Goal: Information Seeking & Learning: Learn about a topic

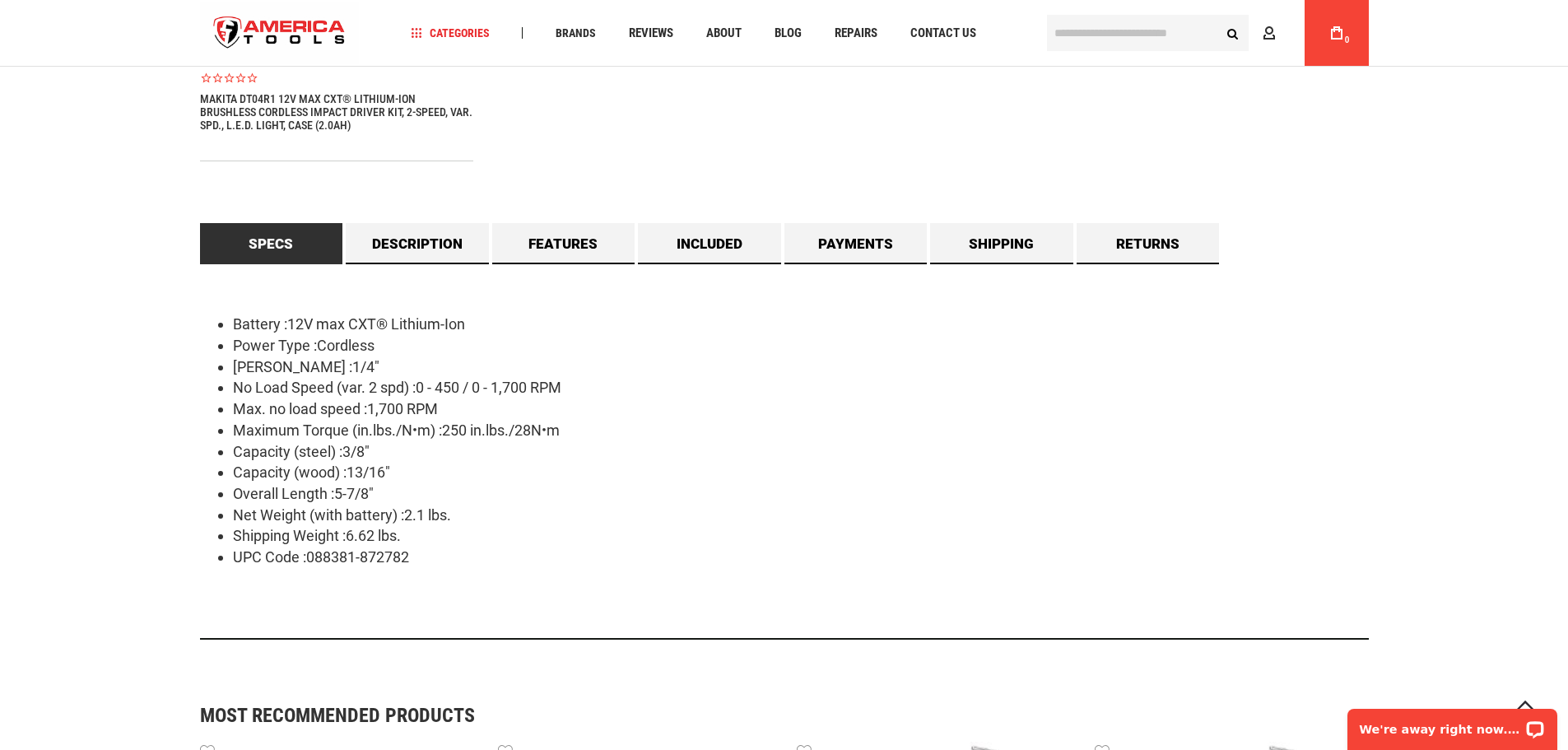
scroll to position [1387, 0]
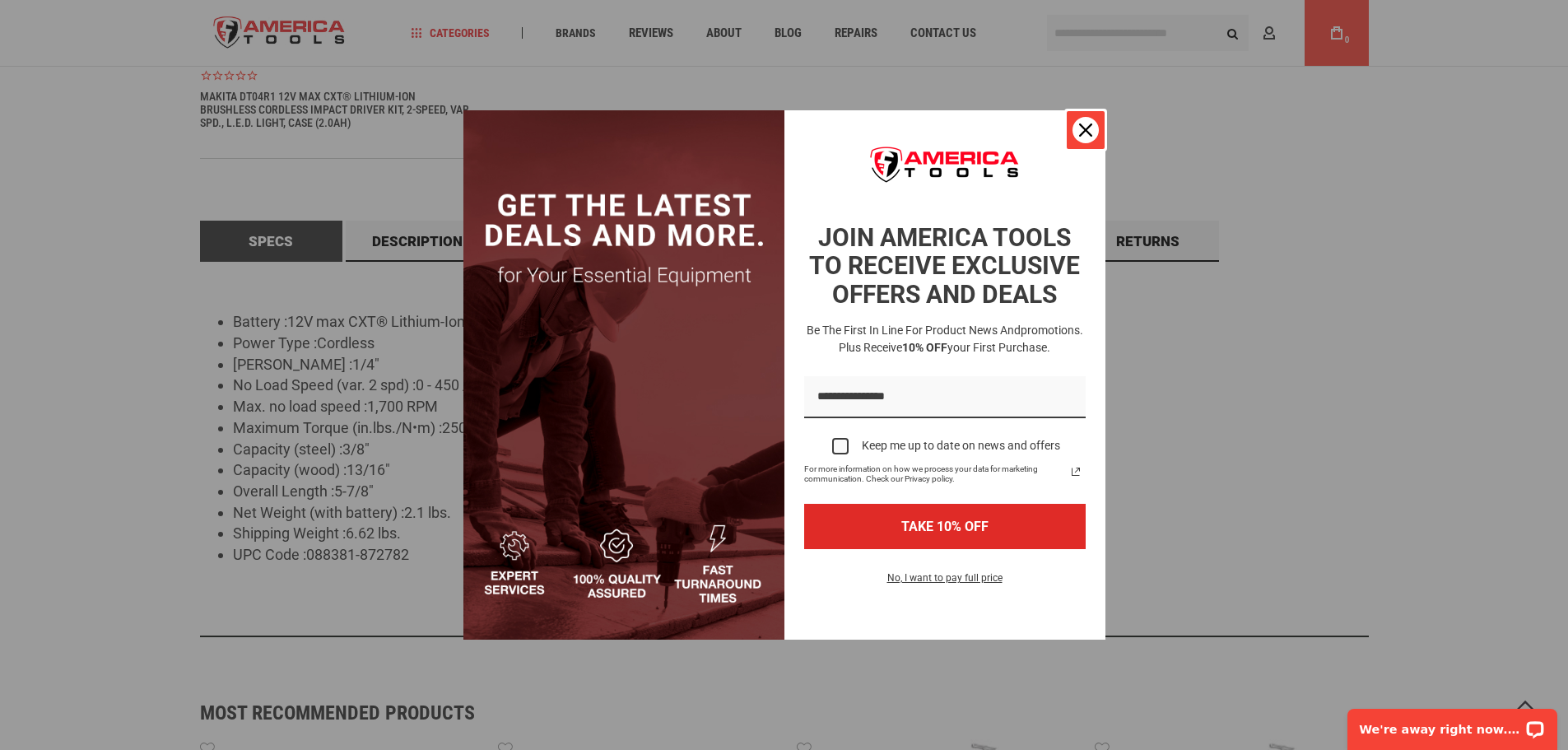
click at [1087, 127] on icon "close icon" at bounding box center [1085, 130] width 14 height 14
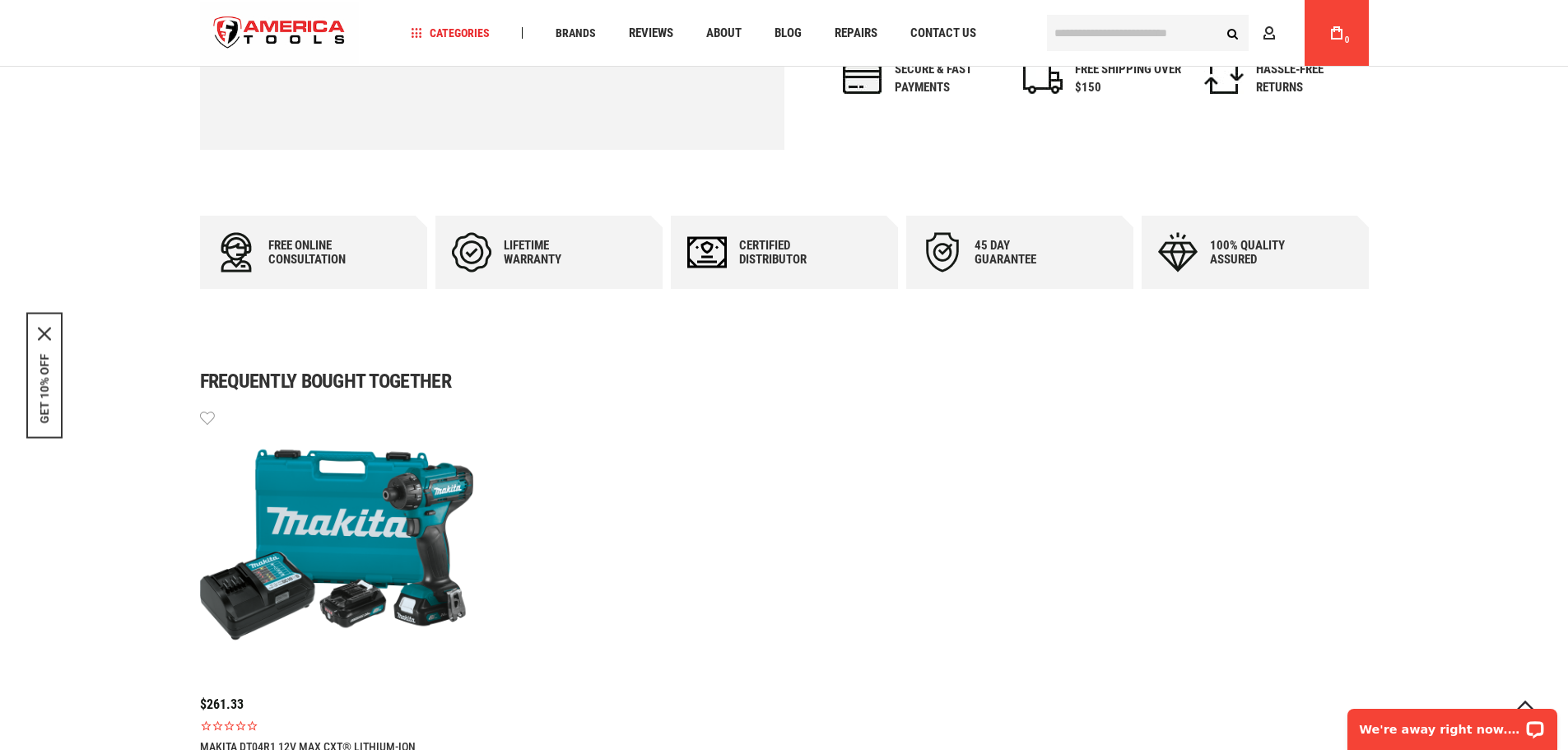
scroll to position [728, 0]
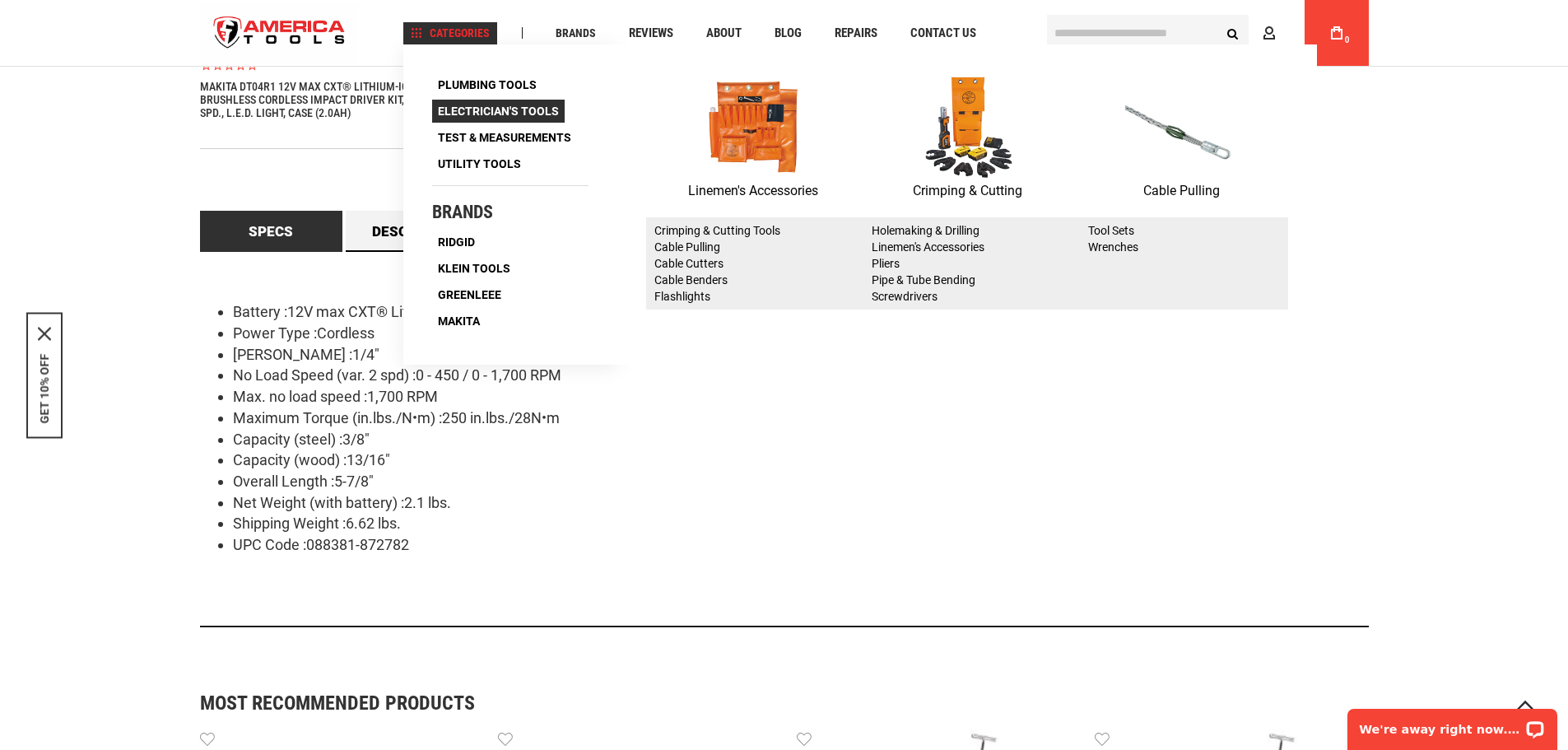
click at [544, 113] on span "Electrician's Tools" at bounding box center [498, 111] width 121 height 12
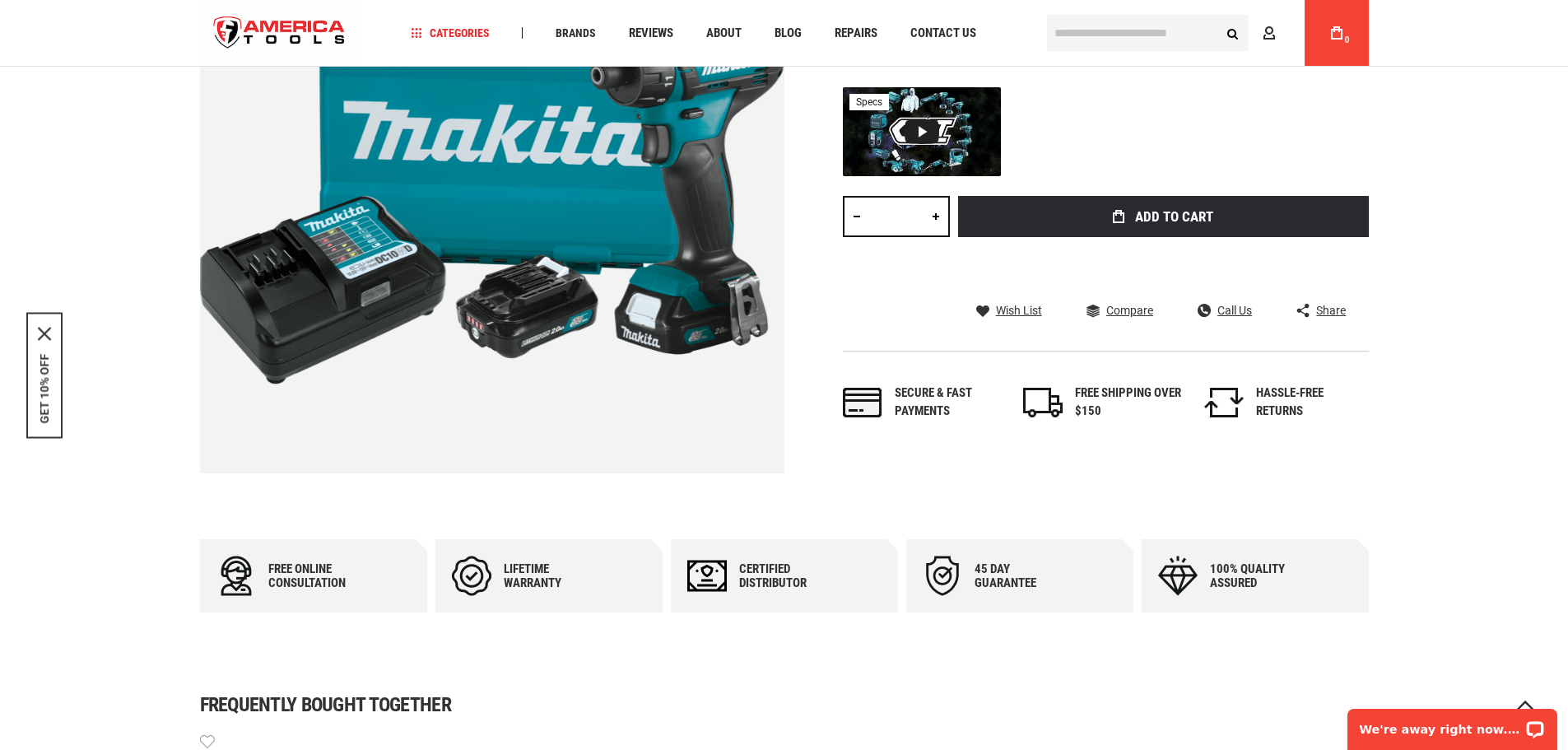
scroll to position [409, 0]
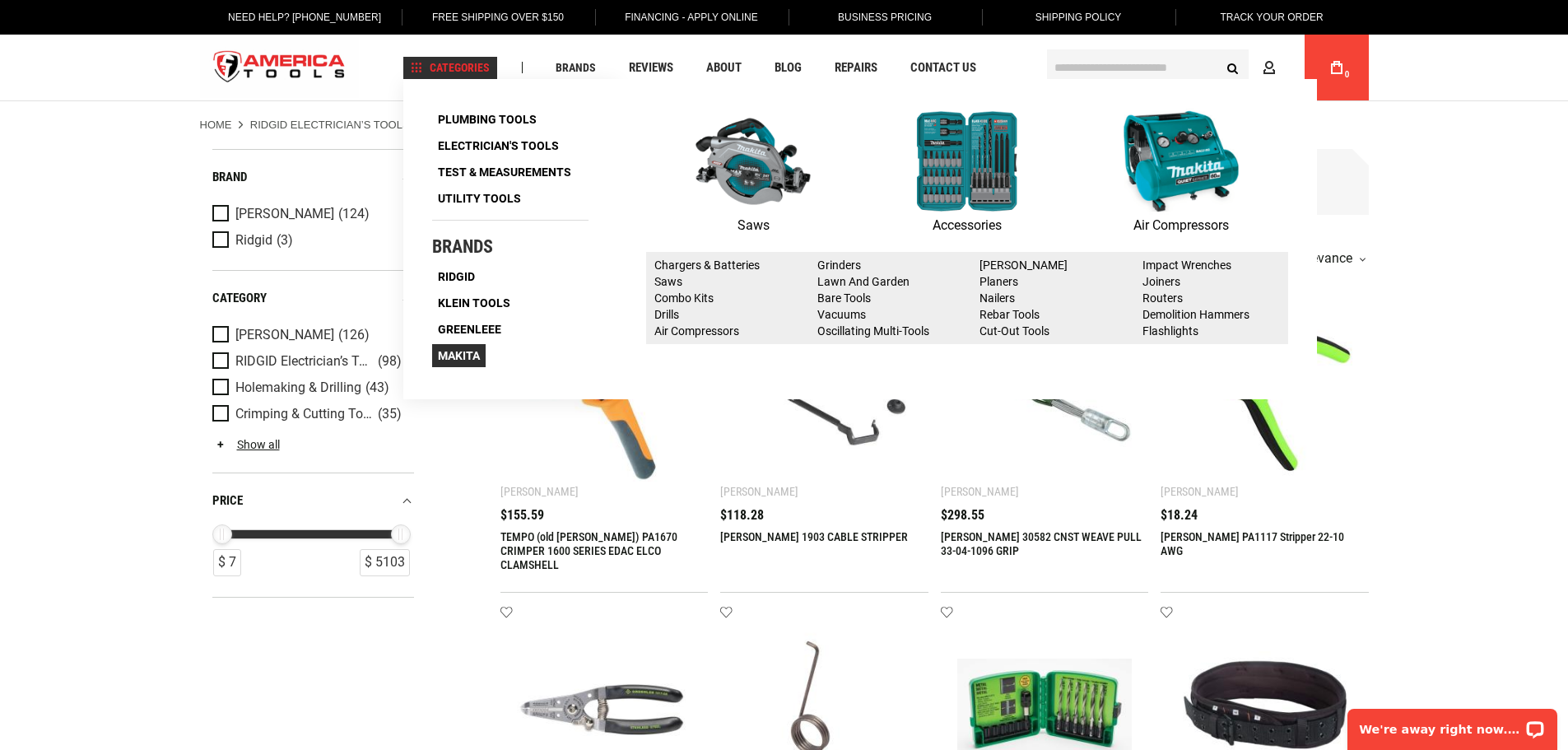
click at [460, 357] on span "Makita" at bounding box center [459, 356] width 42 height 12
click at [1153, 180] on img at bounding box center [1181, 162] width 115 height 107
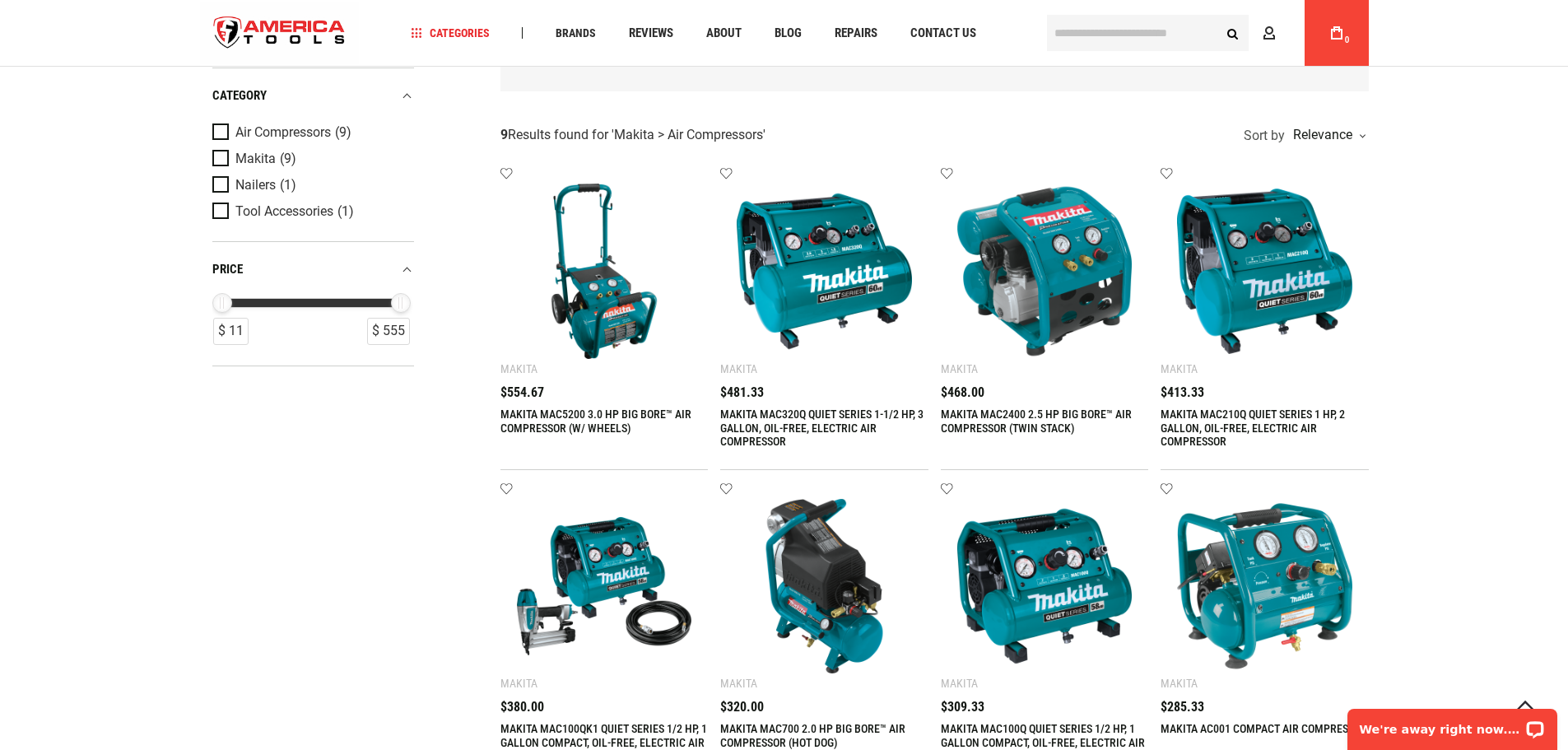
click at [760, 240] on img at bounding box center [824, 271] width 175 height 175
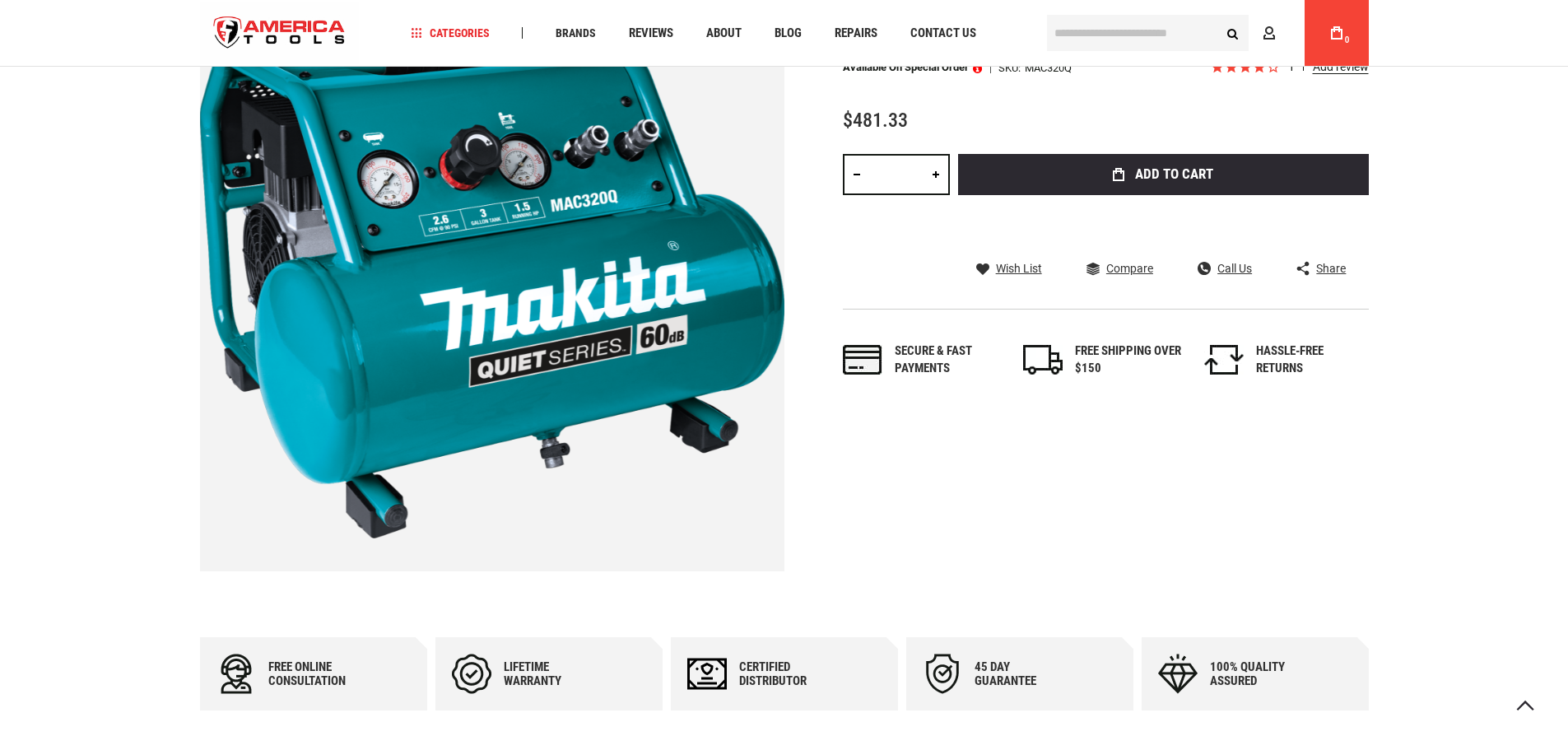
scroll to position [330, 0]
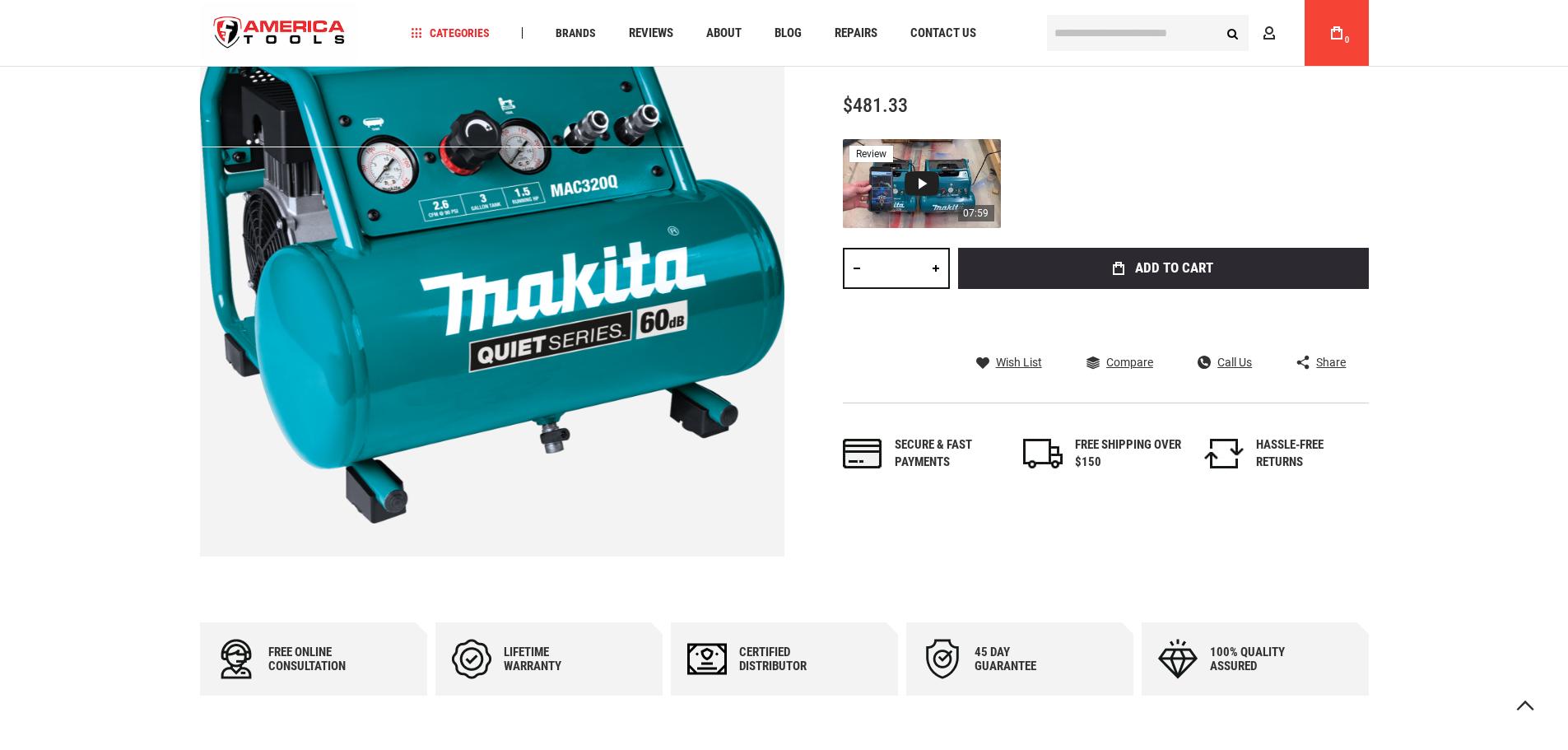
click at [925, 183] on div "Video 1: Makita Quiet Air Compressors Comparison MAC210Q & MAC320Q" at bounding box center [922, 183] width 34 height 25
